Goal: Manage account settings

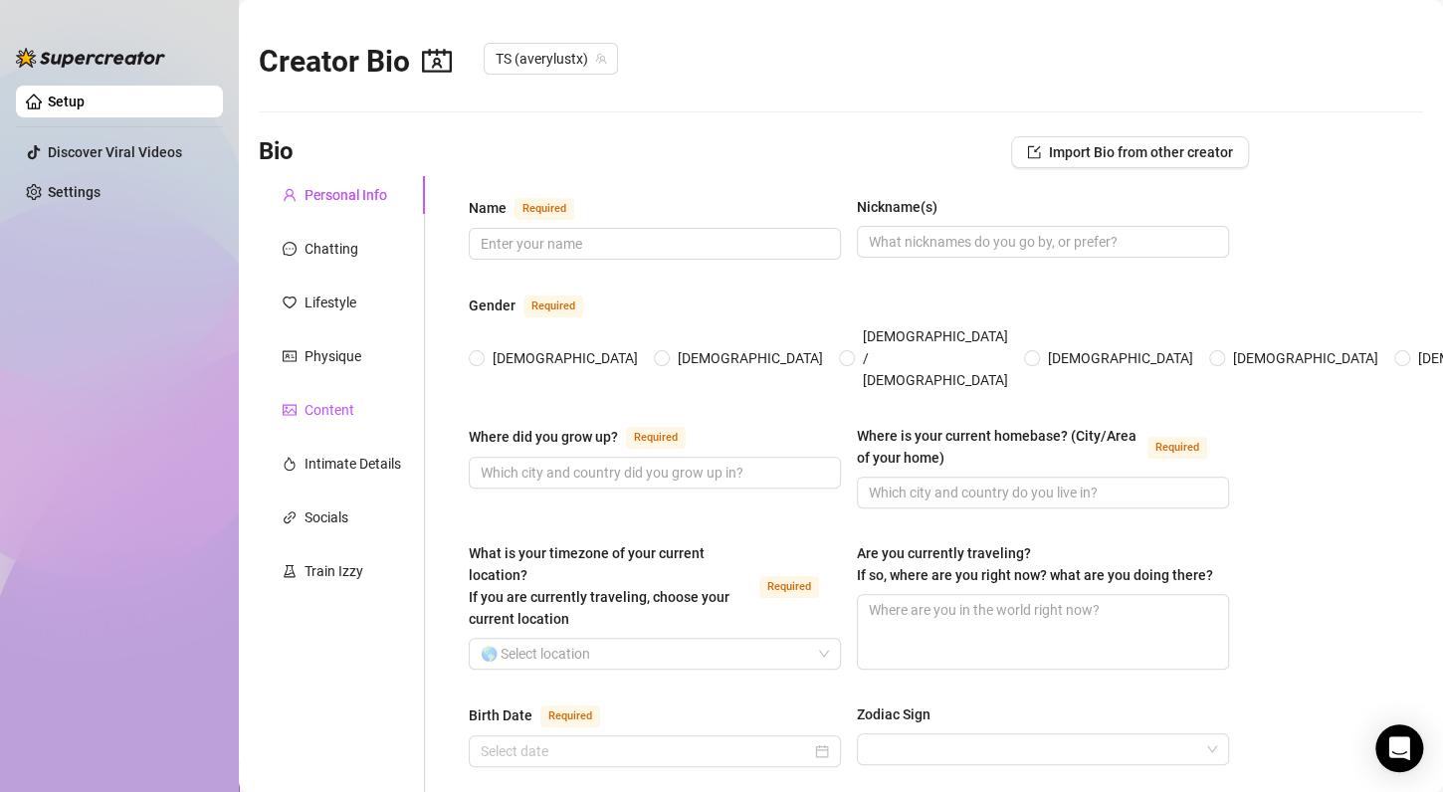
click at [317, 416] on div "Content" at bounding box center [330, 410] width 50 height 22
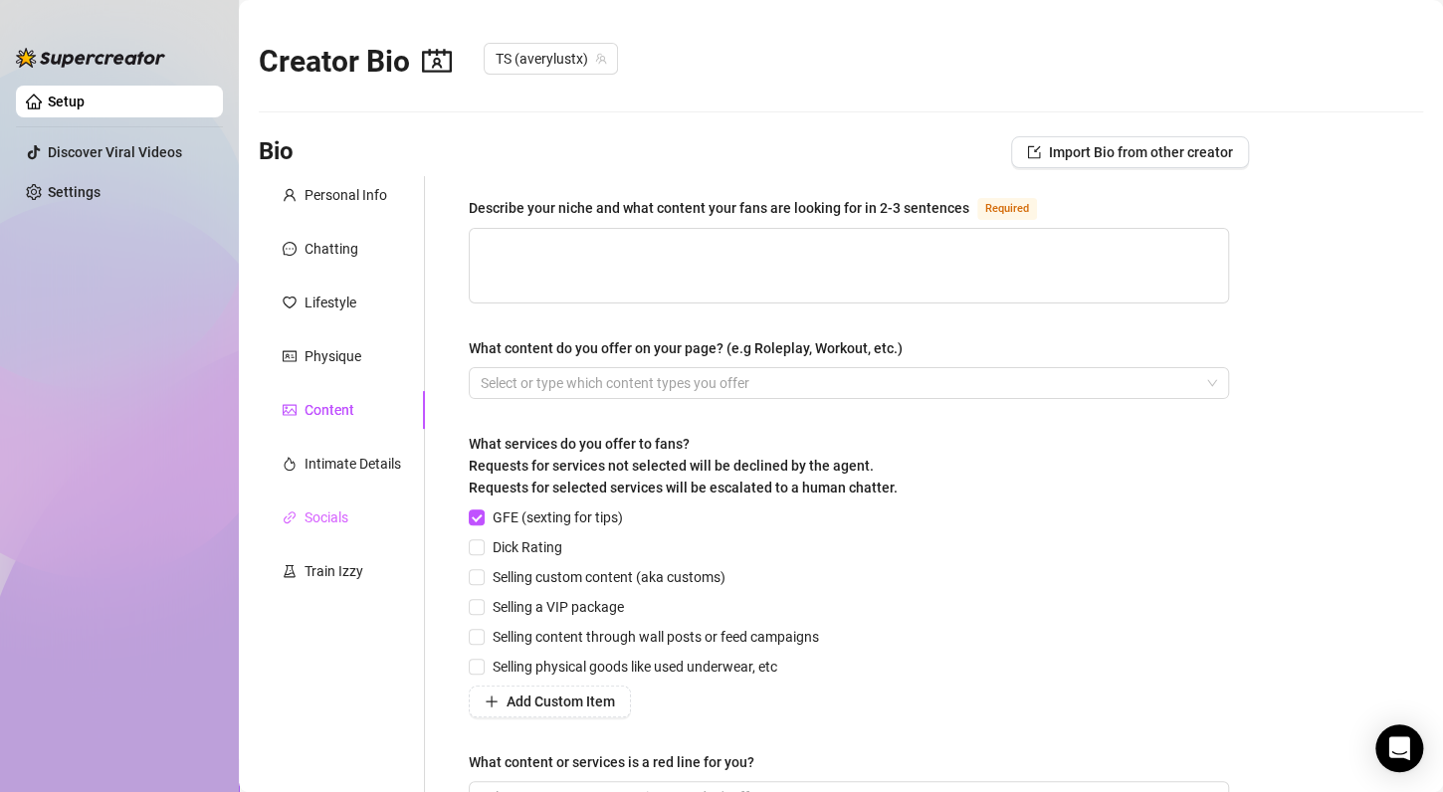
click at [317, 505] on div "Socials" at bounding box center [342, 518] width 166 height 38
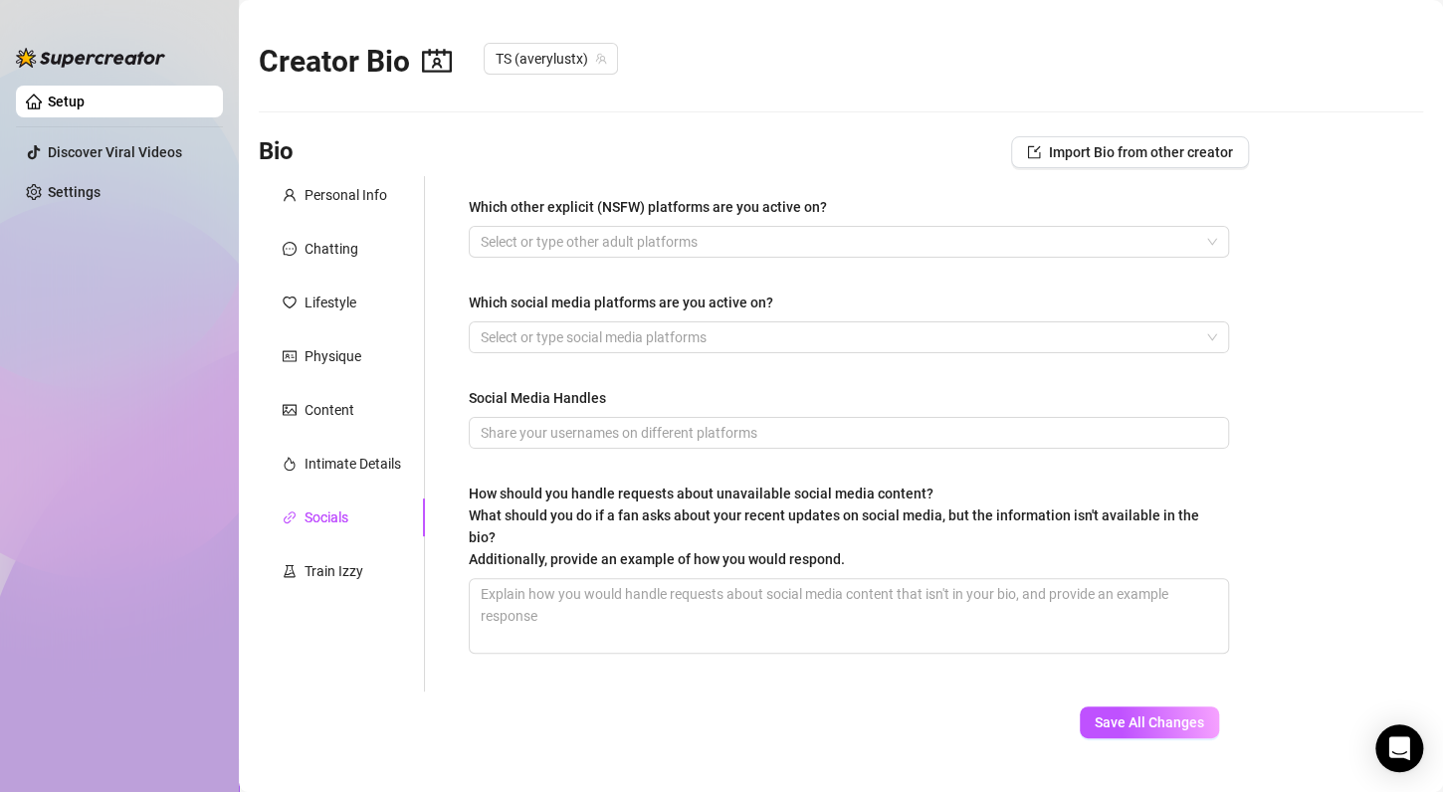
click at [322, 441] on div "Personal Info Chatting Lifestyle Physique Content Intimate Details Socials Trai…" at bounding box center [342, 434] width 166 height 516
click at [321, 456] on div "Intimate Details" at bounding box center [353, 464] width 97 height 22
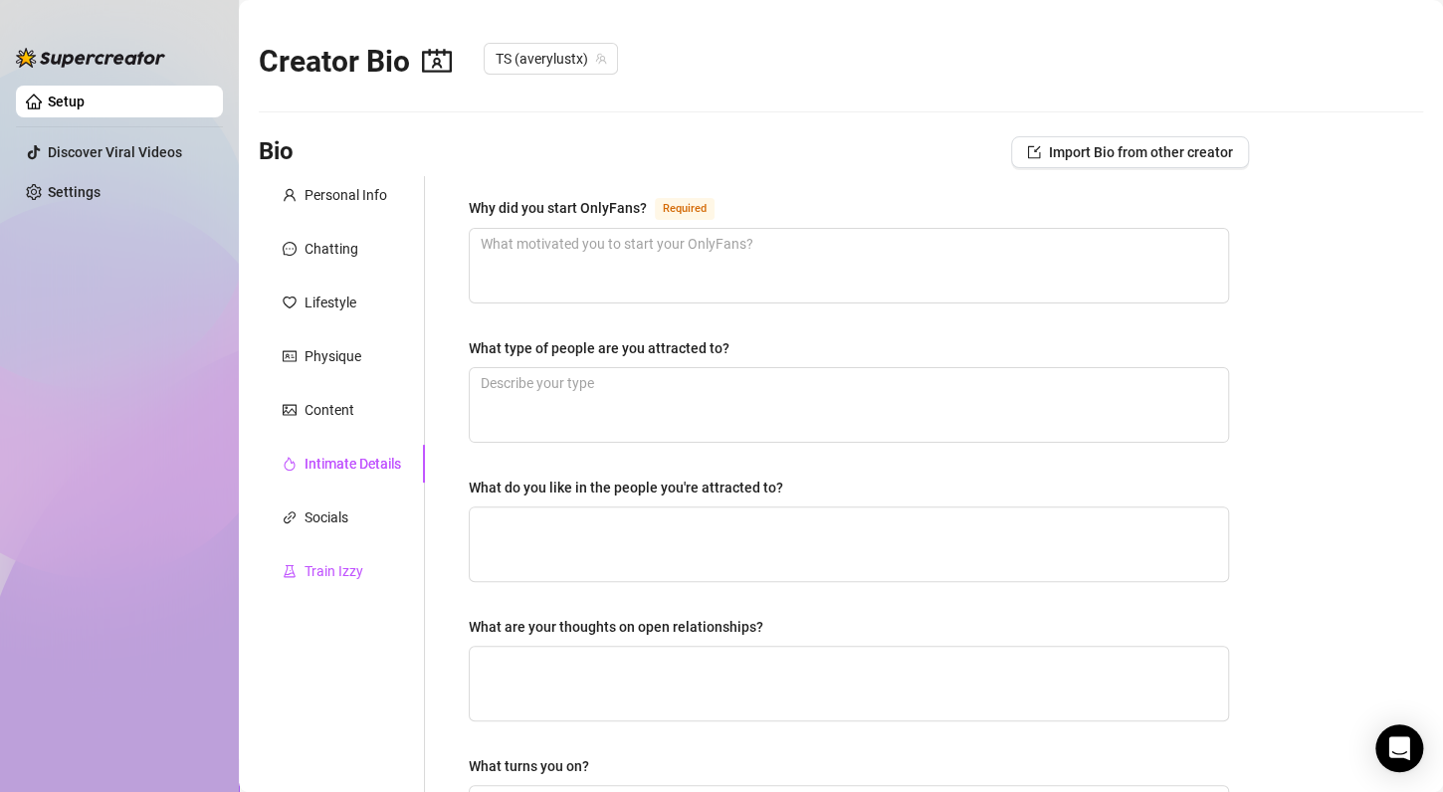
click at [316, 567] on div "Train Izzy" at bounding box center [334, 571] width 59 height 22
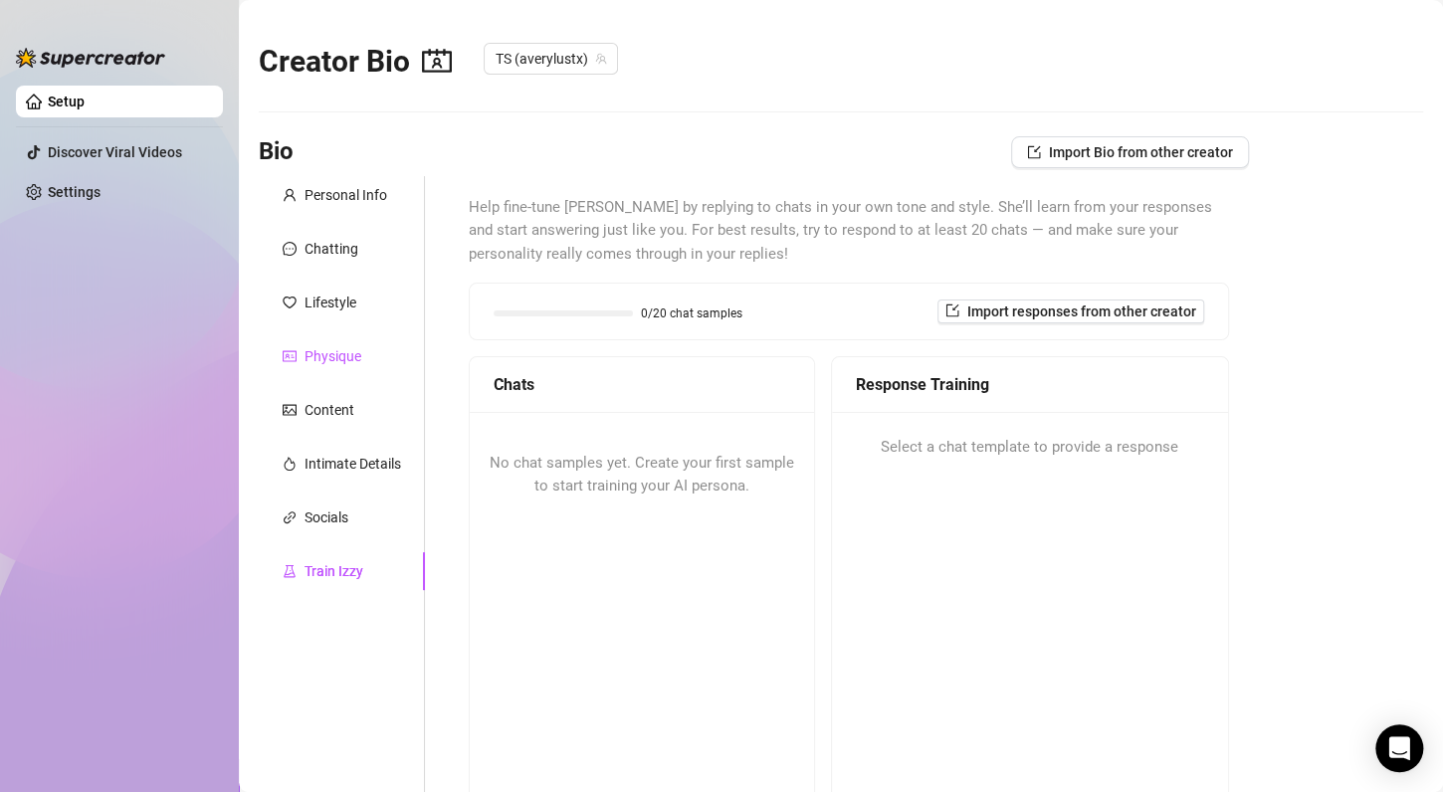
click at [310, 364] on div "Physique" at bounding box center [333, 356] width 57 height 22
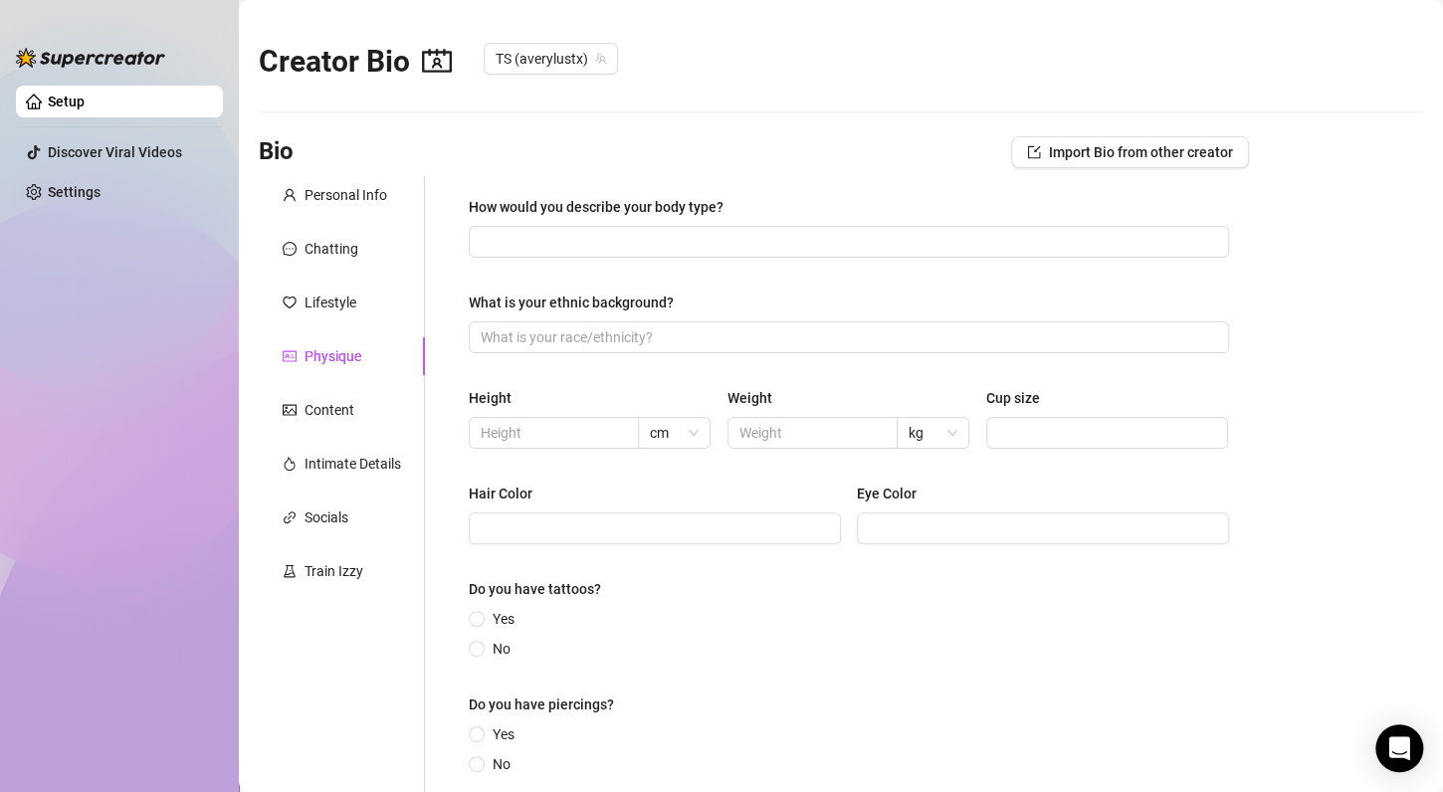
click at [318, 278] on div "Personal Info Chatting Lifestyle Physique Content Intimate Details Socials Trai…" at bounding box center [342, 494] width 166 height 637
click at [318, 258] on div "Chatting" at bounding box center [332, 249] width 54 height 22
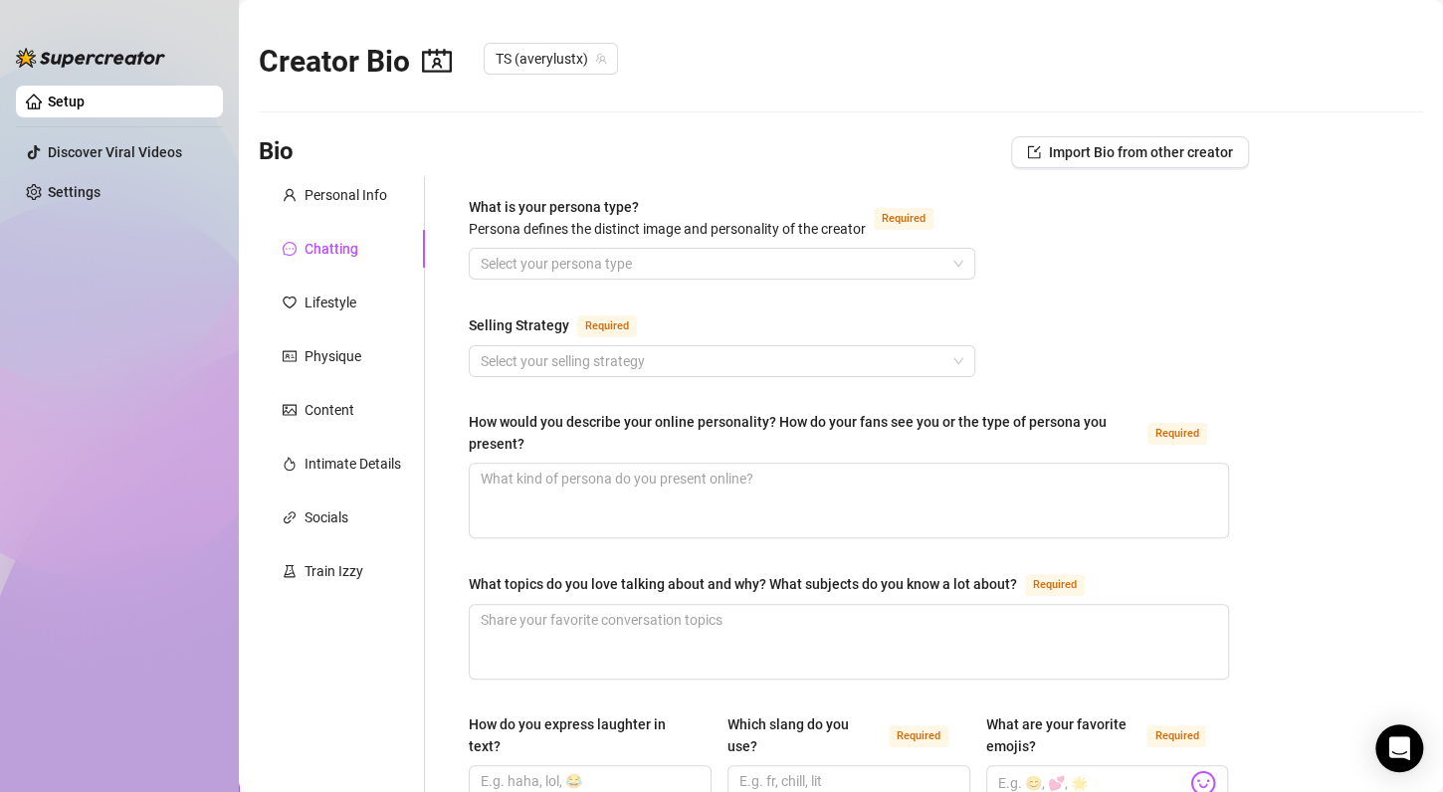
click at [103, 126] on li at bounding box center [119, 126] width 207 height 1
click at [96, 153] on link "Discover Viral Videos" at bounding box center [115, 152] width 134 height 16
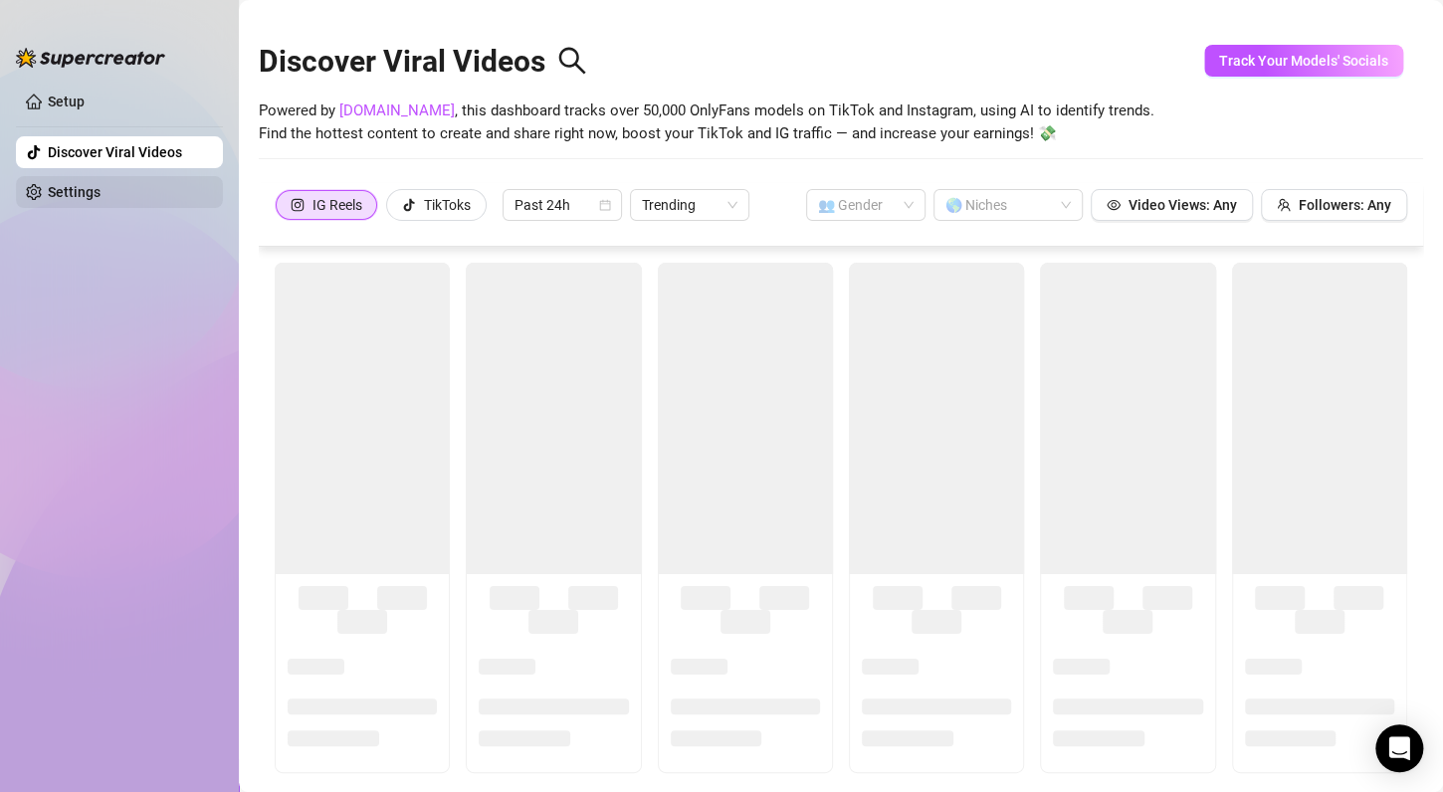
click at [73, 194] on link "Settings" at bounding box center [74, 192] width 53 height 16
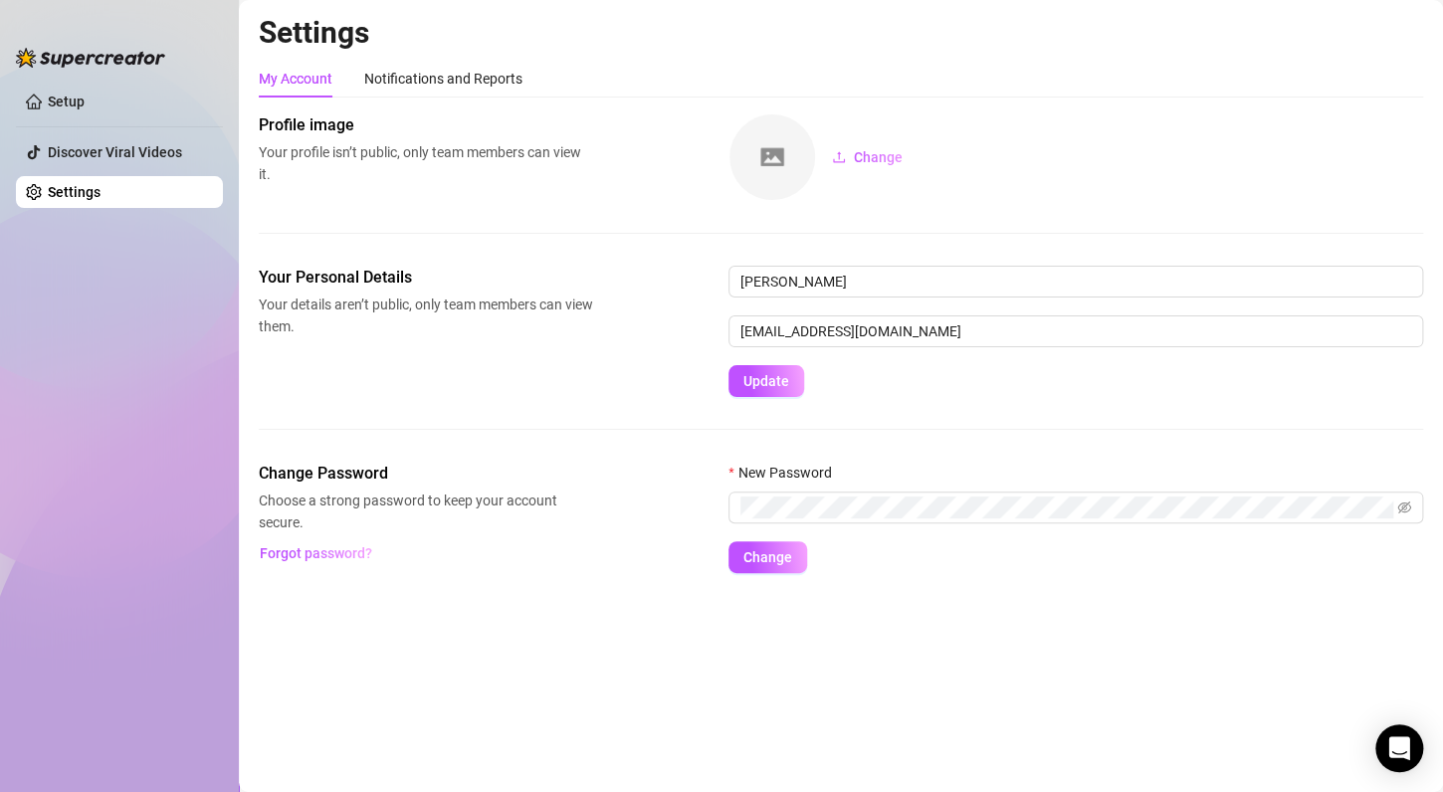
click at [73, 194] on link "Settings" at bounding box center [74, 192] width 53 height 16
